Goal: Contribute content: Add original content to the website for others to see

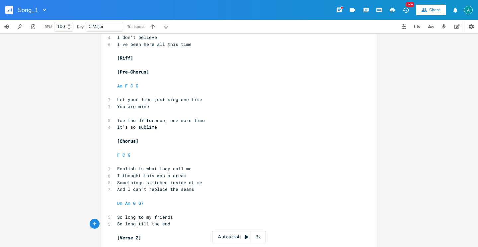
click at [136, 222] on span "So long till the end" at bounding box center [143, 223] width 53 height 6
type textarea "un"
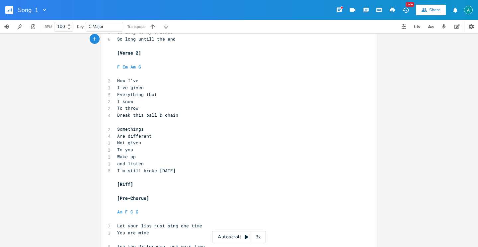
scroll to position [304, 0]
click at [125, 142] on span "Not given" at bounding box center [129, 141] width 24 height 6
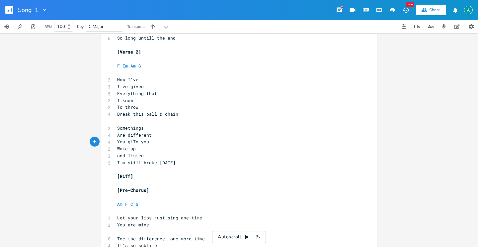
type textarea "You gith"
type textarea "fight"
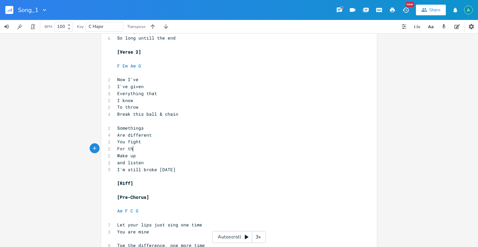
type textarea "For them"
click at [137, 170] on span "I'm still broke [DATE]" at bounding box center [146, 169] width 58 height 6
type textarea "I'm still broke [DATE]"
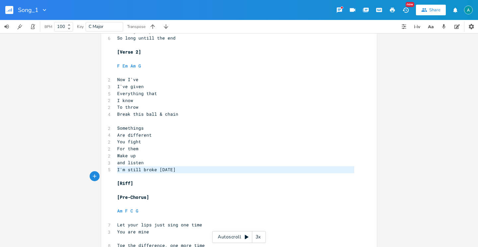
click at [137, 170] on span "I'm still broke [DATE]" at bounding box center [146, 169] width 58 height 6
click at [165, 163] on pre "and listen" at bounding box center [236, 162] width 240 height 7
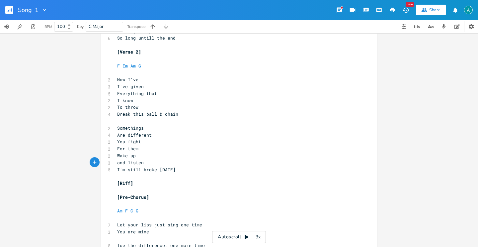
click at [133, 166] on span "I'm still broke [DATE]" at bounding box center [146, 169] width 58 height 6
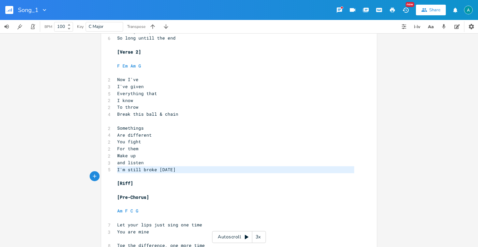
click at [133, 166] on span "I'm still broke [DATE]" at bounding box center [146, 169] width 58 height 6
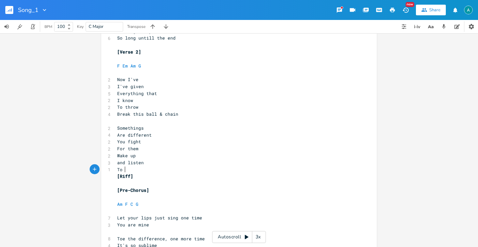
type textarea "To t"
type textarea "break this away"
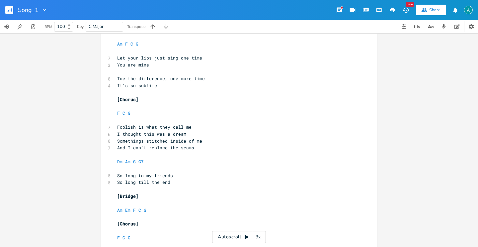
scroll to position [453, 0]
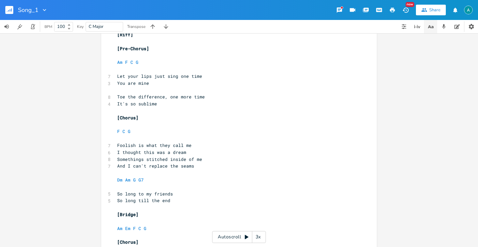
click at [427, 28] on icon "button" at bounding box center [430, 27] width 8 height 8
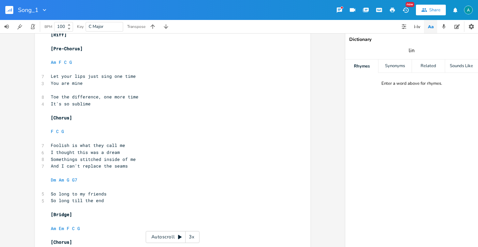
type input "line"
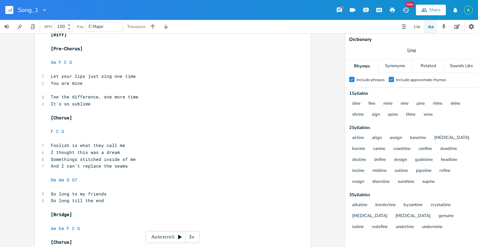
click at [390, 81] on icon "Check" at bounding box center [391, 79] width 4 height 4
click at [389, 81] on input "Check Include approximate rhymes" at bounding box center [389, 79] width 0 height 4
click at [390, 81] on div "Check" at bounding box center [391, 79] width 5 height 5
click at [389, 81] on input "Check Include approximate rhymes" at bounding box center [389, 79] width 0 height 4
click at [390, 81] on icon "Check" at bounding box center [391, 79] width 4 height 4
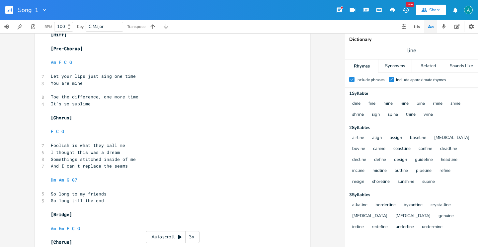
click at [389, 81] on input "Check Include approximate rhymes" at bounding box center [389, 79] width 0 height 4
click at [126, 76] on span "Let your lips just sing one time" at bounding box center [93, 76] width 85 height 6
type textarea "line"
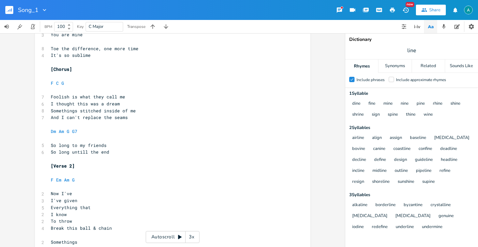
scroll to position [156, 0]
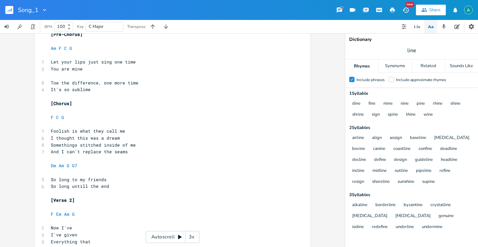
click at [124, 63] on span "Let your lips just sing one time" at bounding box center [93, 62] width 85 height 6
type textarea "line"
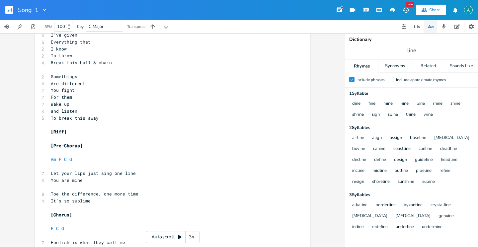
scroll to position [362, 0]
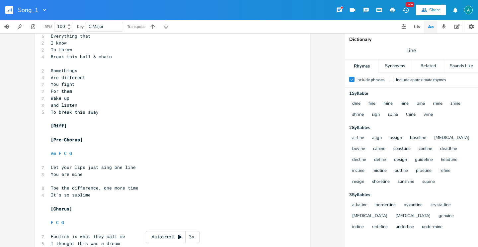
click at [78, 176] on span "You are mine" at bounding box center [67, 174] width 32 height 6
type textarea "You are mine"
click at [78, 176] on span "You are mine" at bounding box center [67, 174] width 32 height 6
click at [73, 188] on span "Toe the difference, one more time" at bounding box center [95, 188] width 88 height 6
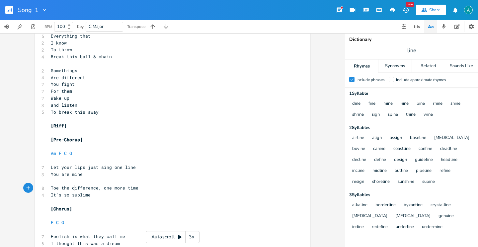
click at [73, 188] on span "Toe the difference, one more time" at bounding box center [95, 188] width 88 height 6
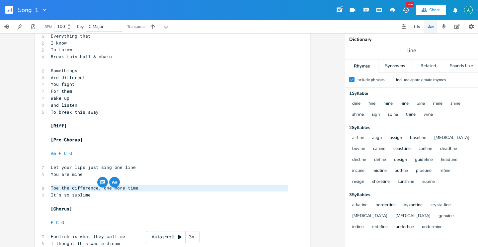
click at [73, 188] on span "Toe the difference, one more time" at bounding box center [95, 188] width 88 height 6
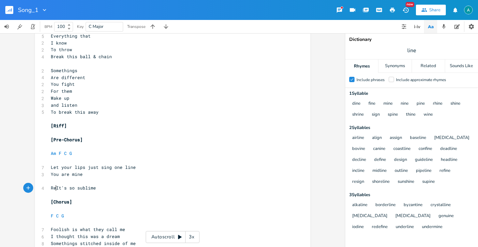
scroll to position [0, 9]
type textarea "Remembering back"
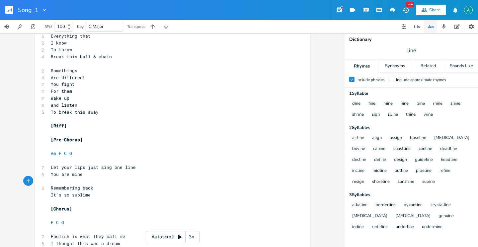
click at [99, 183] on pre "​" at bounding box center [169, 181] width 240 height 7
click at [100, 187] on pre "Remembering back" at bounding box center [169, 187] width 240 height 7
type textarea "to when I was nien"
type textarea "ne"
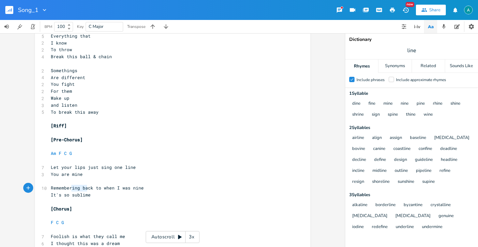
type textarea "ing back"
drag, startPoint x: 69, startPoint y: 188, endPoint x: 90, endPoint y: 186, distance: 21.7
click at [90, 186] on span "Remembering back to when I was nine" at bounding box center [97, 188] width 93 height 6
drag, startPoint x: 120, startPoint y: 196, endPoint x: 47, endPoint y: 198, distance: 73.0
click at [47, 198] on div "It's so sublime x 4 Capo 1st fret ​ [Verse 1] ​ F Em Am G ​ 2 So it's 4 Just a …" at bounding box center [172, 51] width 275 height 753
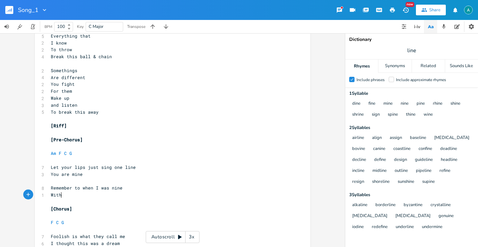
type textarea "With"
type textarea "What I"
type textarea "Pretending"
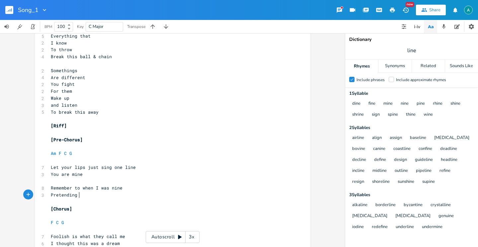
scroll to position [0, 22]
type textarea "you are fine"
type textarea "ing back"
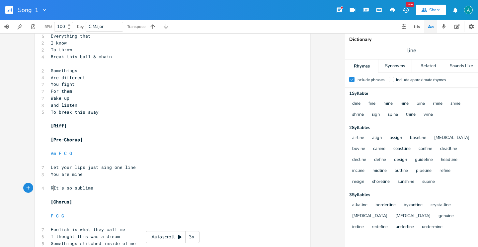
type textarea "Toe the difference, one more time"
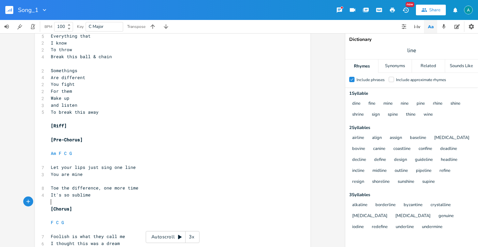
click at [77, 204] on pre "​" at bounding box center [169, 201] width 240 height 7
type textarea "'s so sublime"
drag, startPoint x: 90, startPoint y: 194, endPoint x: 49, endPoint y: 194, distance: 41.2
click at [49, 194] on pre "It's so sublime" at bounding box center [169, 194] width 240 height 7
type textarea "It's so sublime"
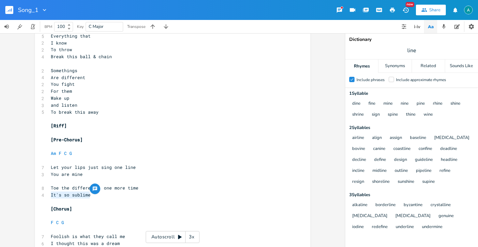
click at [51, 196] on span "It's so sublime" at bounding box center [71, 194] width 40 height 6
type textarea "one more time"
drag, startPoint x: 99, startPoint y: 189, endPoint x: 134, endPoint y: 187, distance: 34.9
click at [134, 187] on span "Toe the difference, one more time" at bounding box center [95, 188] width 88 height 6
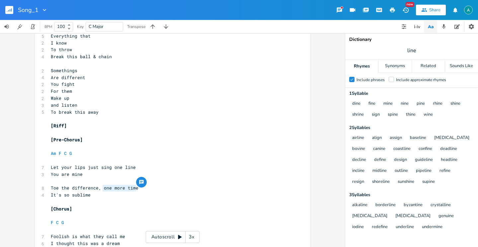
drag, startPoint x: 138, startPoint y: 188, endPoint x: 100, endPoint y: 188, distance: 37.8
click at [100, 188] on pre "Toe the difference, one more time" at bounding box center [169, 187] width 240 height 7
type textarea "I can't define"
drag, startPoint x: 56, startPoint y: 196, endPoint x: 44, endPoint y: 195, distance: 12.3
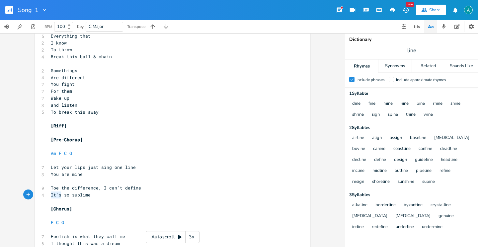
click at [44, 195] on div "It's x 4 Capo 1st fret ​ [Verse 1] ​ F Em Am G ​ 2 So it's 4 Just a vision 3 Of…" at bounding box center [172, 51] width 275 height 753
type textarea "What's"
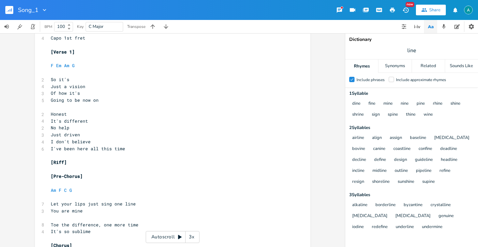
scroll to position [0, 0]
